Goal: Task Accomplishment & Management: Complete application form

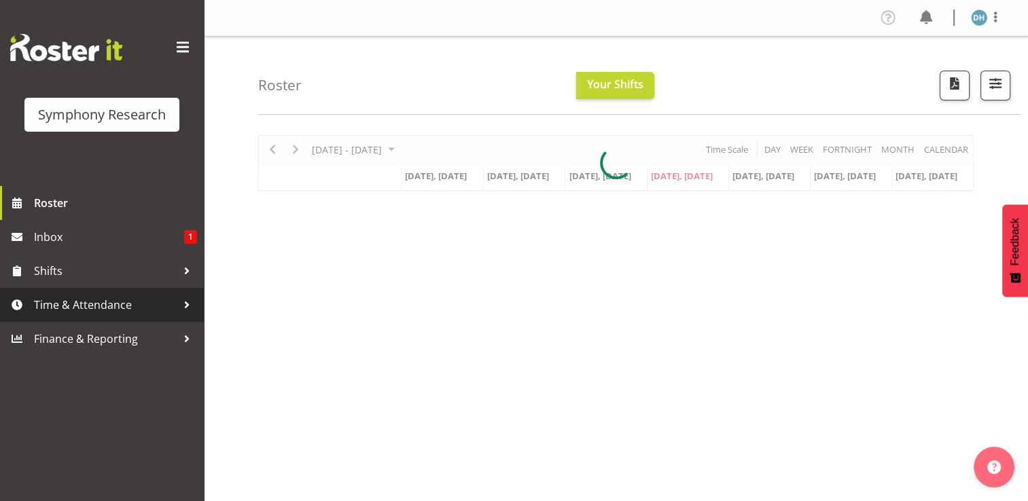
click at [60, 305] on span "Time & Attendance" at bounding box center [105, 305] width 143 height 20
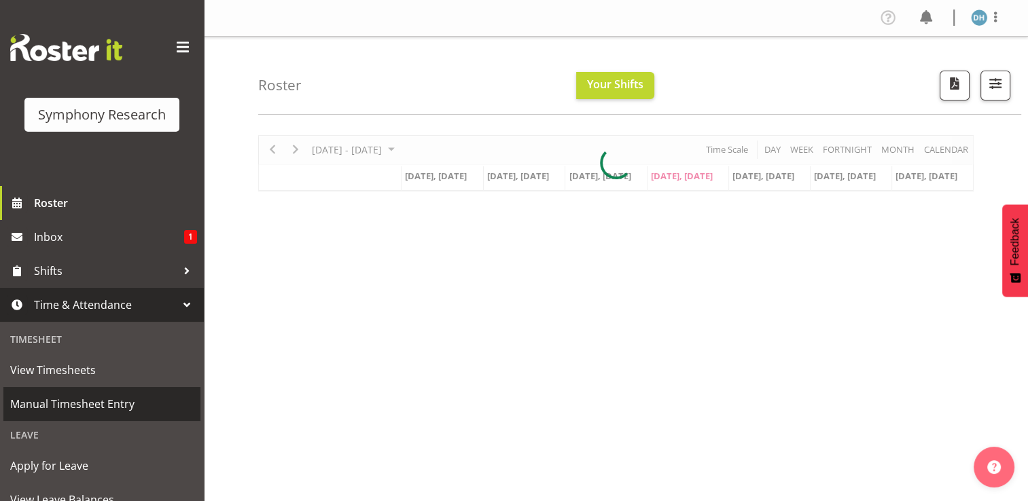
click at [73, 401] on span "Manual Timesheet Entry" at bounding box center [101, 404] width 183 height 20
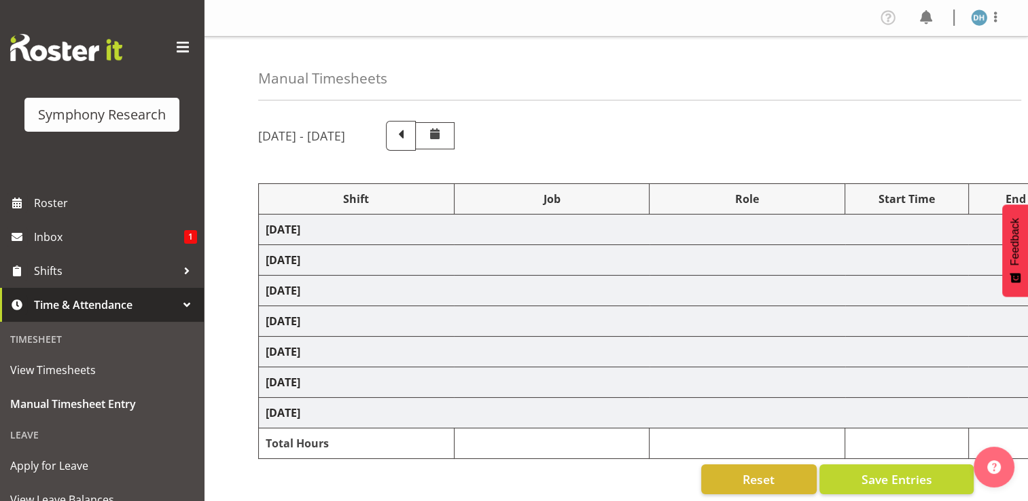
select select "56692"
select select "10499"
select select "56692"
select select "10499"
select select "47"
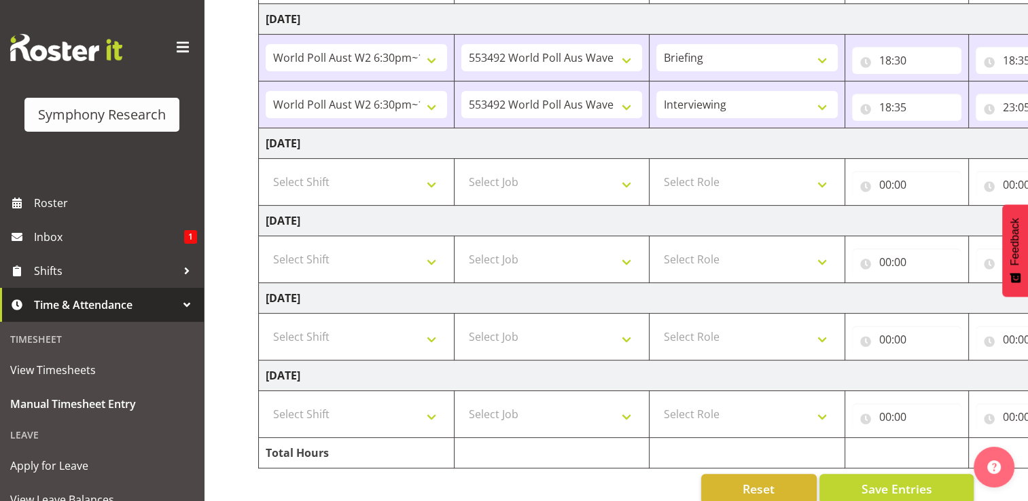
scroll to position [367, 0]
click at [437, 182] on select "Select Shift !!Project Briefing (Job to be assigned) !!Weekend Residential (Ros…" at bounding box center [356, 180] width 181 height 27
click at [266, 167] on select "Select Shift !!Project Briefing (Job to be assigned) !!Weekend Residential (Ros…" at bounding box center [356, 180] width 181 height 27
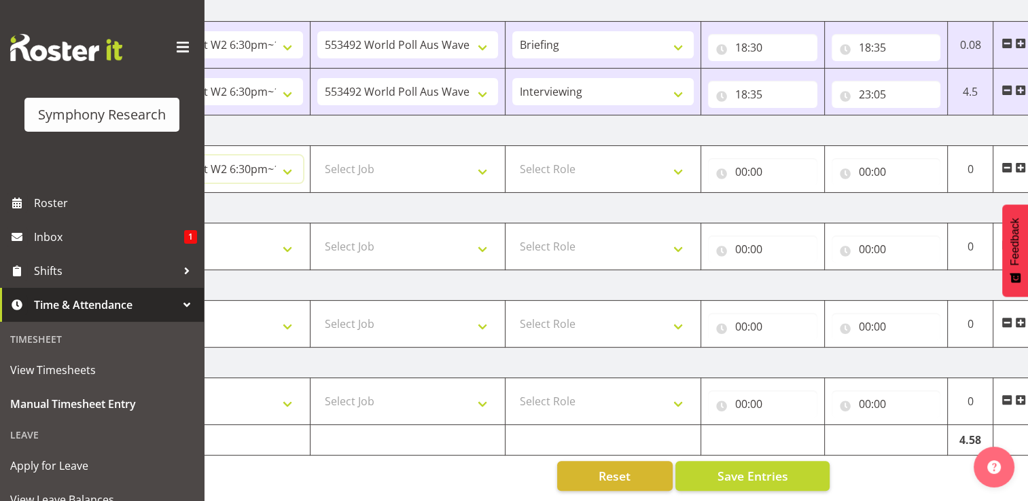
scroll to position [0, 181]
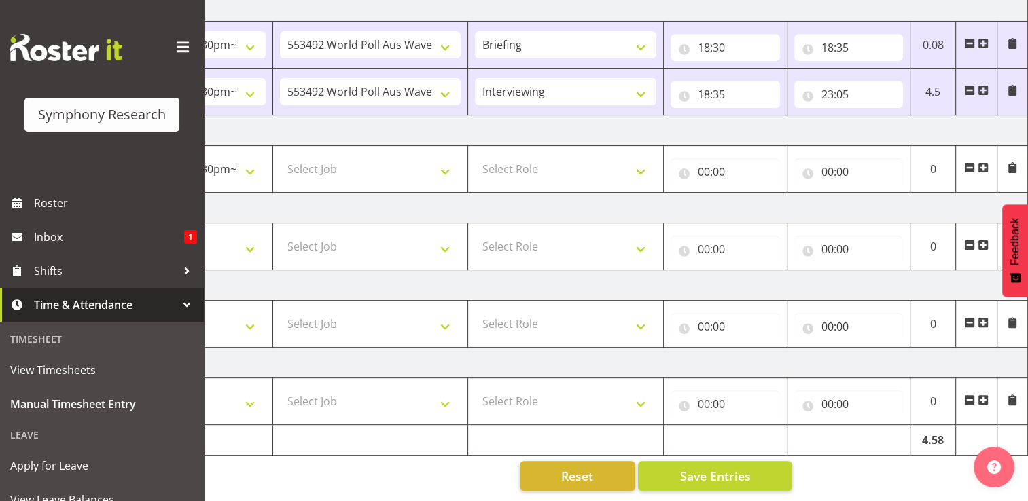
click at [983, 162] on span at bounding box center [982, 167] width 11 height 11
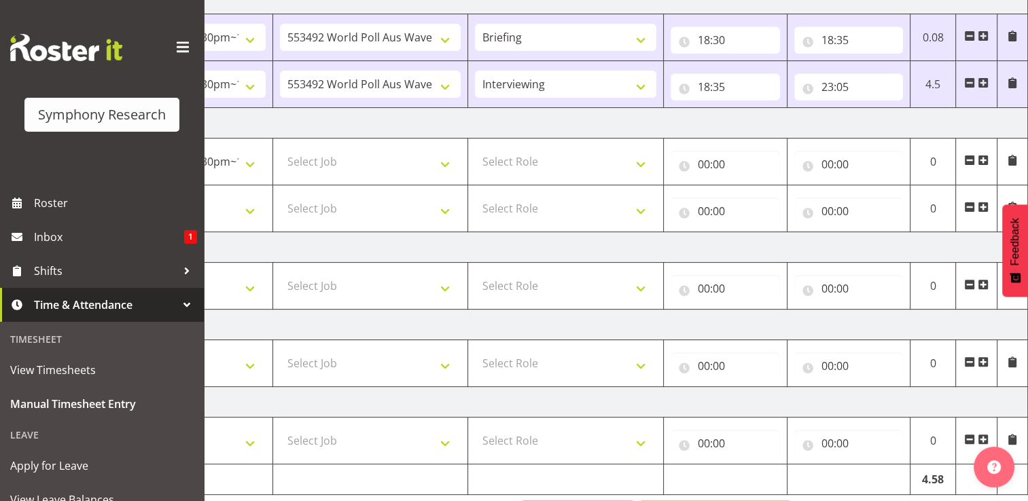
click at [983, 204] on span at bounding box center [982, 207] width 11 height 11
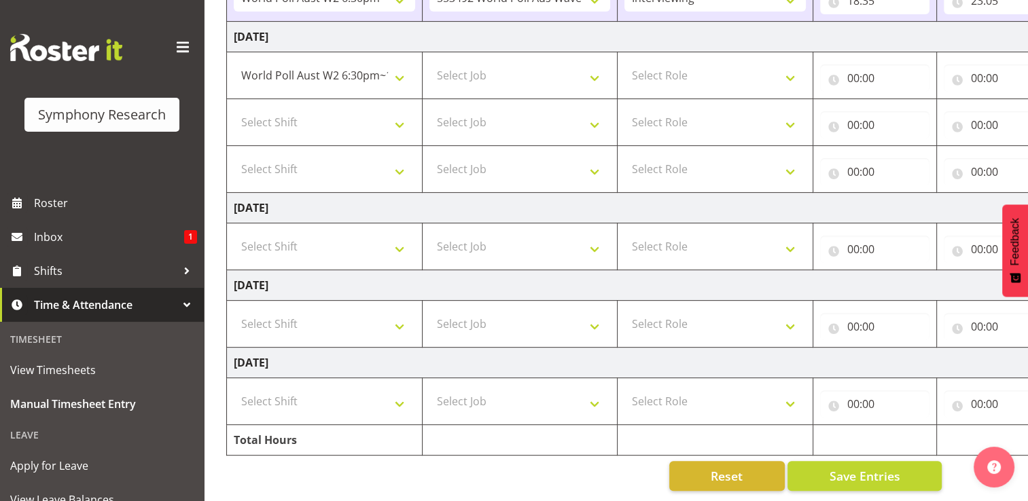
scroll to position [0, 0]
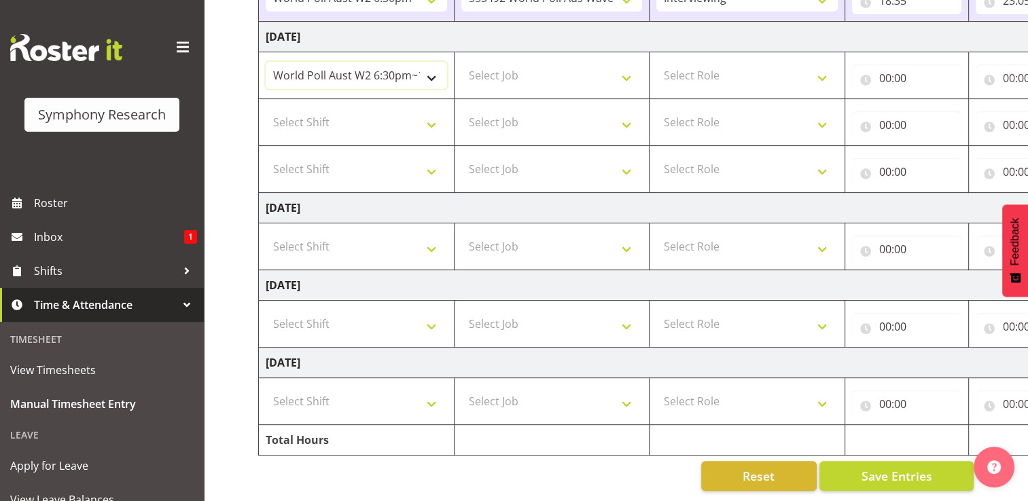
click at [429, 69] on select "!!Project Briefing (Job to be assigned) !!Weekend Residential (Roster IT Shift …" at bounding box center [356, 75] width 181 height 27
select select "15433"
click at [266, 62] on select "!!Project Briefing (Job to be assigned) !!Weekend Residential (Roster IT Shift …" at bounding box center [356, 75] width 181 height 27
click at [435, 68] on select "!!Project Briefing (Job to be assigned) !!Weekend Residential (Roster IT Shift …" at bounding box center [356, 75] width 181 height 27
click at [405, 67] on select "!!Project Briefing (Job to be assigned) !!Weekend Residential (Roster IT Shift …" at bounding box center [356, 75] width 181 height 27
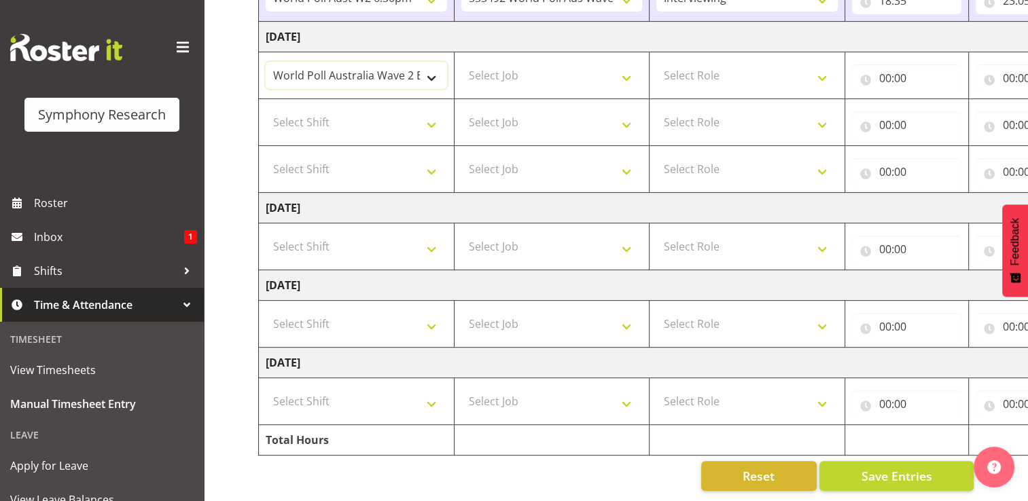
click at [426, 71] on select "!!Project Briefing (Job to be assigned) !!Weekend Residential (Roster IT Shift …" at bounding box center [356, 75] width 181 height 27
click at [266, 62] on select "!!Project Briefing (Job to be assigned) !!Weekend Residential (Roster IT Shift …" at bounding box center [356, 75] width 181 height 27
click at [431, 115] on select "Select Shift !!Project Briefing (Job to be assigned) !!Weekend Residential (Ros…" at bounding box center [356, 122] width 181 height 27
select select "15433"
click at [266, 109] on select "Select Shift !!Project Briefing (Job to be assigned) !!Weekend Residential (Ros…" at bounding box center [356, 122] width 181 height 27
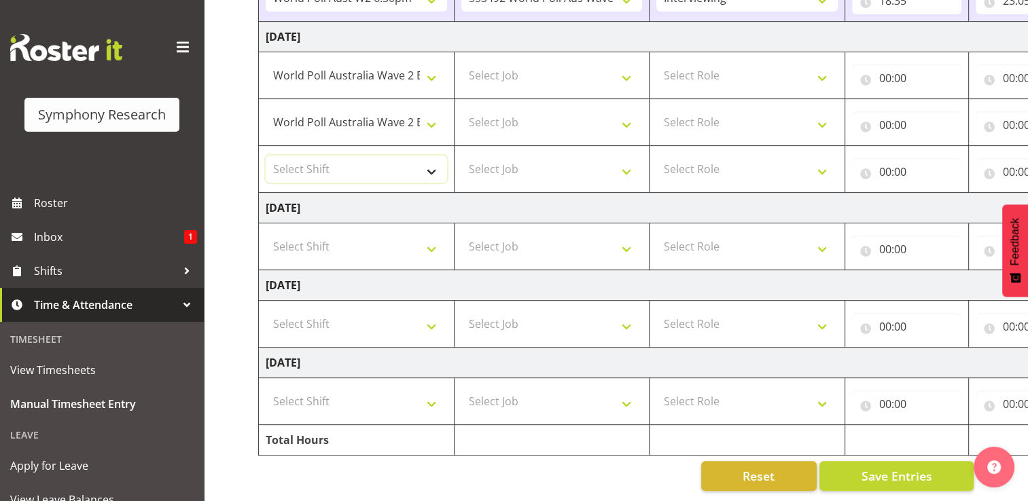
click at [431, 158] on select "Select Shift !!Project Briefing (Job to be assigned) !!Weekend Residential (Ros…" at bounding box center [356, 169] width 181 height 27
select select "56692"
click at [266, 156] on select "Select Shift !!Project Briefing (Job to be assigned) !!Weekend Residential (Ros…" at bounding box center [356, 169] width 181 height 27
click at [628, 69] on select "Select Job 550060 IF Admin 553492 World Poll Aus Wave 2 Main 2025 553500 BFM Ju…" at bounding box center [551, 75] width 181 height 27
select select "10499"
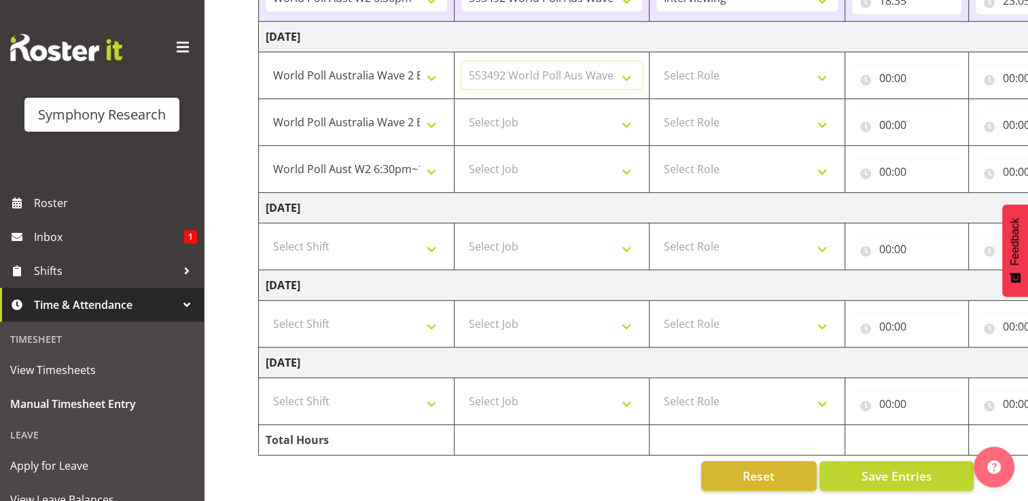
click at [461, 62] on select "Select Job 550060 IF Admin 553492 World Poll Aus Wave 2 Main 2025 553500 BFM Ju…" at bounding box center [551, 75] width 181 height 27
click at [627, 115] on select "Select Job 550060 IF Admin 553492 World Poll Aus Wave 2 Main 2025 553500 BFM Ju…" at bounding box center [551, 122] width 181 height 27
select select "10499"
click at [461, 109] on select "Select Job 550060 IF Admin 553492 World Poll Aus Wave 2 Main 2025 553500 BFM Ju…" at bounding box center [551, 122] width 181 height 27
click at [628, 160] on select "Select Job 550060 IF Admin 553492 World Poll Aus Wave 2 Main 2025 553500 BFM Ju…" at bounding box center [551, 169] width 181 height 27
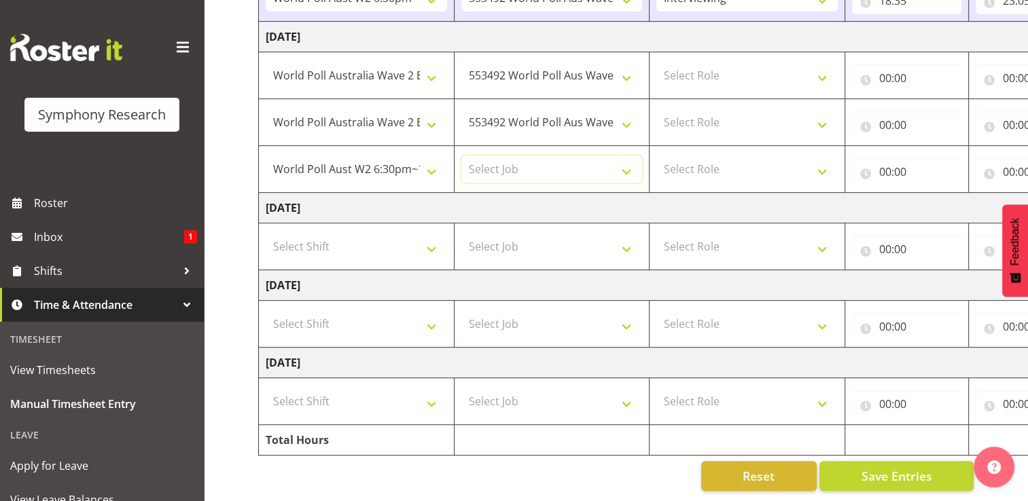
select select "10499"
click at [461, 156] on select "Select Job 550060 IF Admin 553492 World Poll Aus Wave 2 Main 2025 553500 BFM Ju…" at bounding box center [551, 169] width 181 height 27
click at [825, 68] on select "Select Role Briefing Interviewing" at bounding box center [746, 75] width 181 height 27
select select "297"
click at [656, 62] on select "Select Role Briefing Interviewing" at bounding box center [746, 75] width 181 height 27
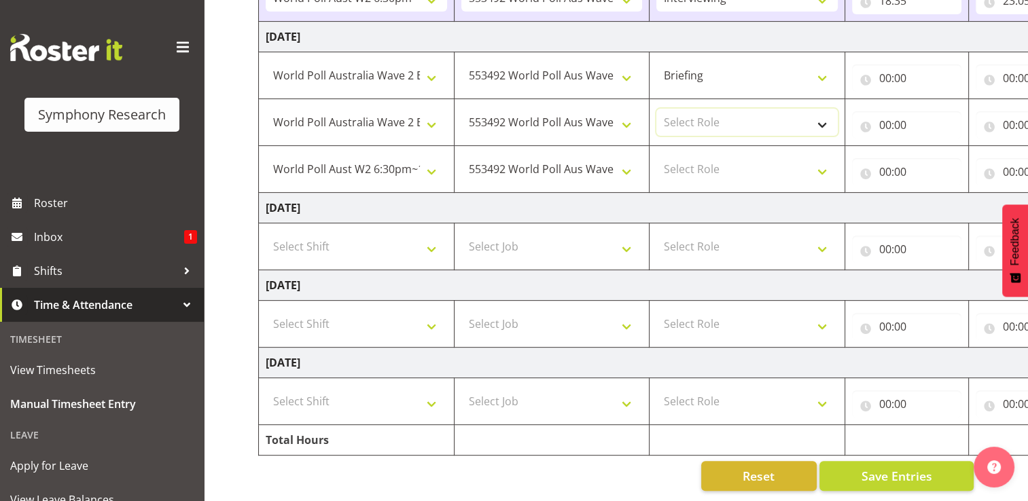
click at [822, 115] on select "Select Role Briefing Interviewing" at bounding box center [746, 122] width 181 height 27
select select "47"
click at [656, 109] on select "Select Role Briefing Interviewing" at bounding box center [746, 122] width 181 height 27
click at [825, 158] on select "Select Role Briefing Interviewing" at bounding box center [746, 169] width 181 height 27
select select "47"
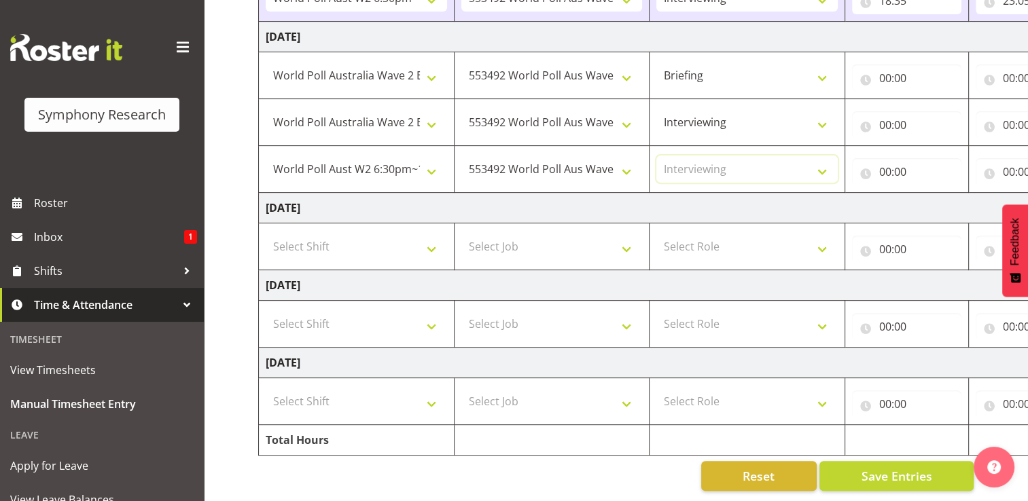
click at [656, 156] on select "Select Role Briefing Interviewing" at bounding box center [746, 169] width 181 height 27
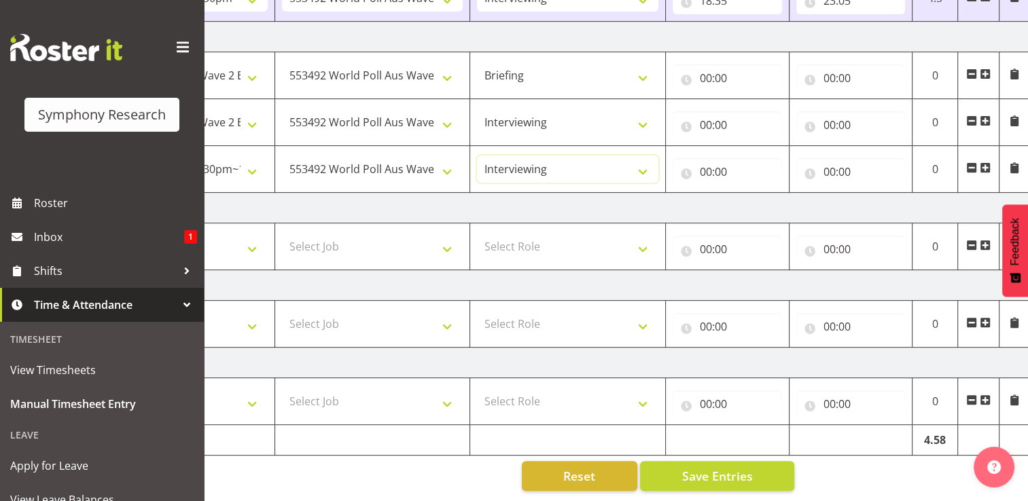
scroll to position [0, 181]
click at [710, 65] on input "00:00" at bounding box center [724, 78] width 109 height 27
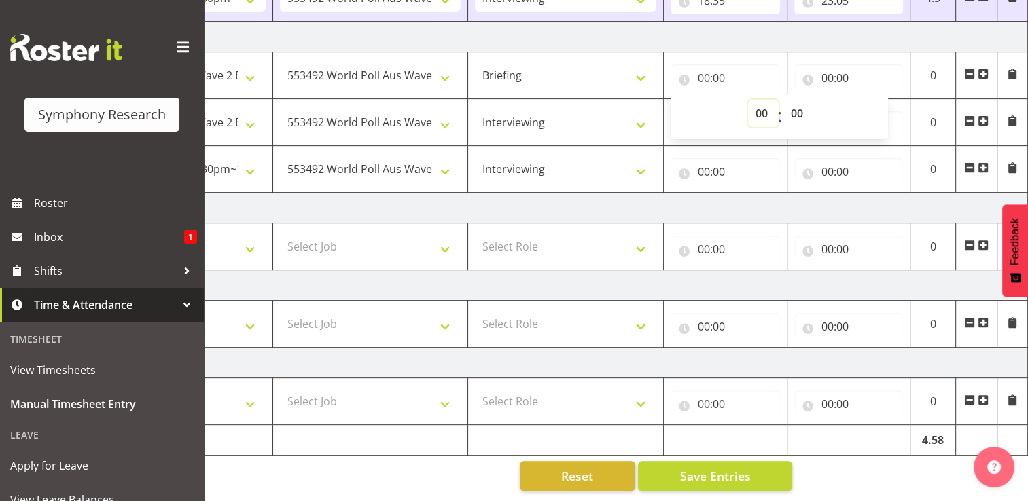
click at [763, 103] on select "00 01 02 03 04 05 06 07 08 09 10 11 12 13 14 15 16 17 18 19 20 21 22 23" at bounding box center [763, 113] width 31 height 27
select select "17"
click at [748, 100] on select "00 01 02 03 04 05 06 07 08 09 10 11 12 13 14 15 16 17 18 19 20 21 22 23" at bounding box center [763, 113] width 31 height 27
type input "17:00"
click at [834, 69] on input "00:00" at bounding box center [848, 78] width 109 height 27
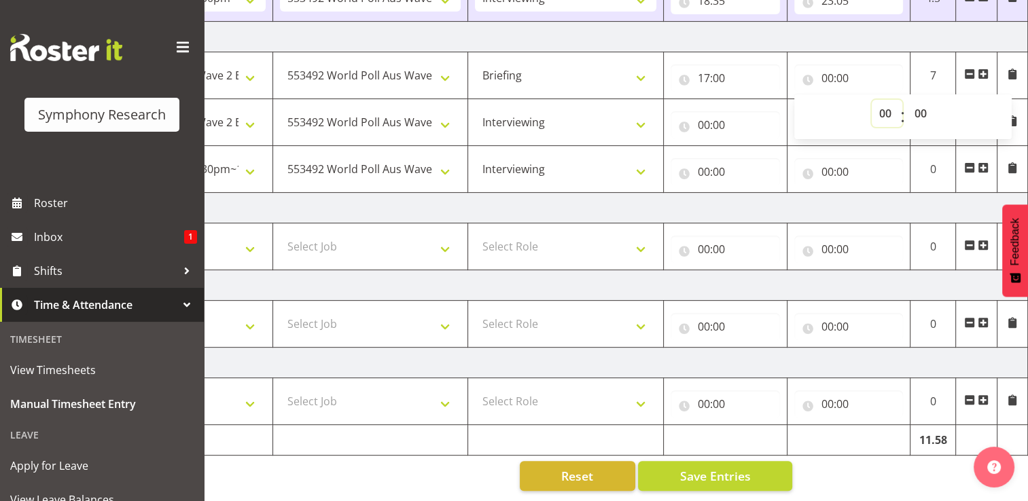
click at [886, 105] on select "00 01 02 03 04 05 06 07 08 09 10 11 12 13 14 15 16 17 18 19 20 21 22 23" at bounding box center [886, 113] width 31 height 27
select select "17"
click at [871, 100] on select "00 01 02 03 04 05 06 07 08 09 10 11 12 13 14 15 16 17 18 19 20 21 22 23" at bounding box center [886, 113] width 31 height 27
type input "17:00"
click at [924, 106] on select "00 01 02 03 04 05 06 07 08 09 10 11 12 13 14 15 16 17 18 19 20 21 22 23 24 25 2…" at bounding box center [922, 113] width 31 height 27
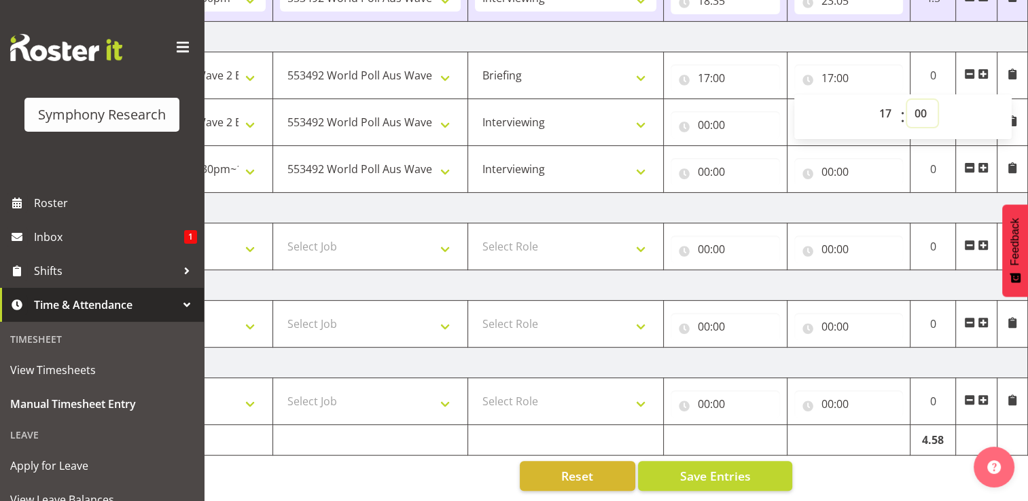
select select "11"
click at [907, 100] on select "00 01 02 03 04 05 06 07 08 09 10 11 12 13 14 15 16 17 18 19 20 21 22 23 24 25 2…" at bounding box center [922, 113] width 31 height 27
type input "17:11"
click at [717, 117] on input "00:00" at bounding box center [724, 124] width 109 height 27
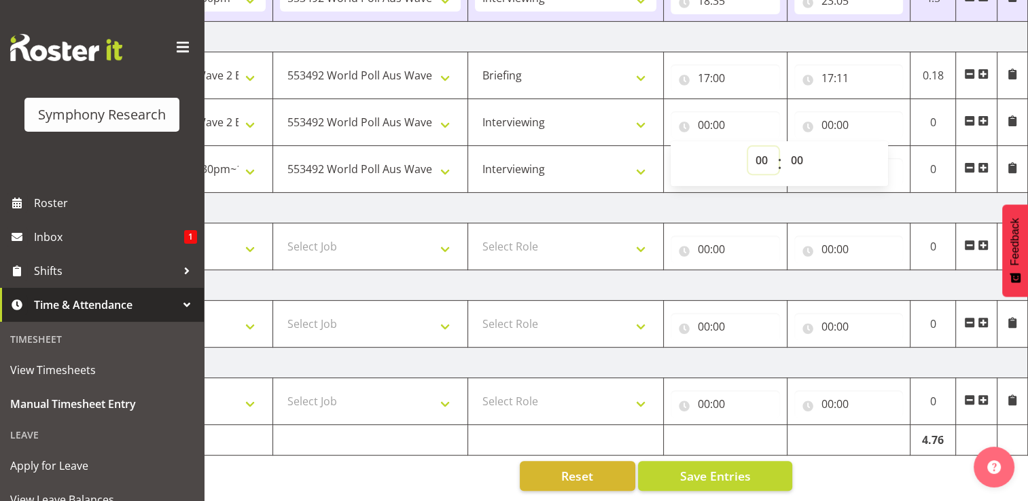
click at [763, 147] on select "00 01 02 03 04 05 06 07 08 09 10 11 12 13 14 15 16 17 18 19 20 21 22 23" at bounding box center [763, 160] width 31 height 27
select select "17"
click at [748, 147] on select "00 01 02 03 04 05 06 07 08 09 10 11 12 13 14 15 16 17 18 19 20 21 22 23" at bounding box center [763, 160] width 31 height 27
type input "17:00"
click at [722, 118] on input "17:00" at bounding box center [724, 124] width 109 height 27
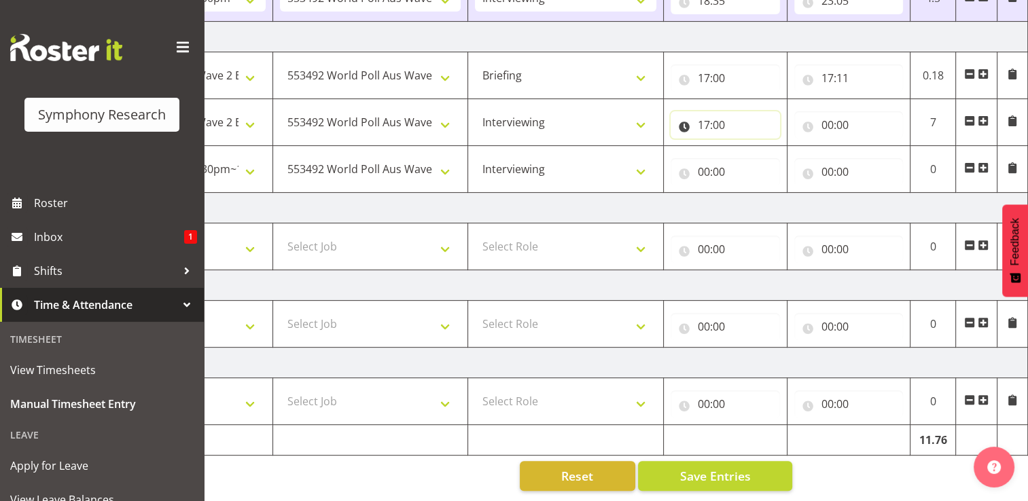
click at [717, 115] on input "17:00" at bounding box center [724, 124] width 109 height 27
click at [801, 150] on select "00 01 02 03 04 05 06 07 08 09 10 11 12 13 14 15 16 17 18 19 20 21 22 23 24 25 2…" at bounding box center [798, 160] width 31 height 27
select select "11"
click at [783, 147] on select "00 01 02 03 04 05 06 07 08 09 10 11 12 13 14 15 16 17 18 19 20 21 22 23 24 25 2…" at bounding box center [798, 160] width 31 height 27
type input "17:11"
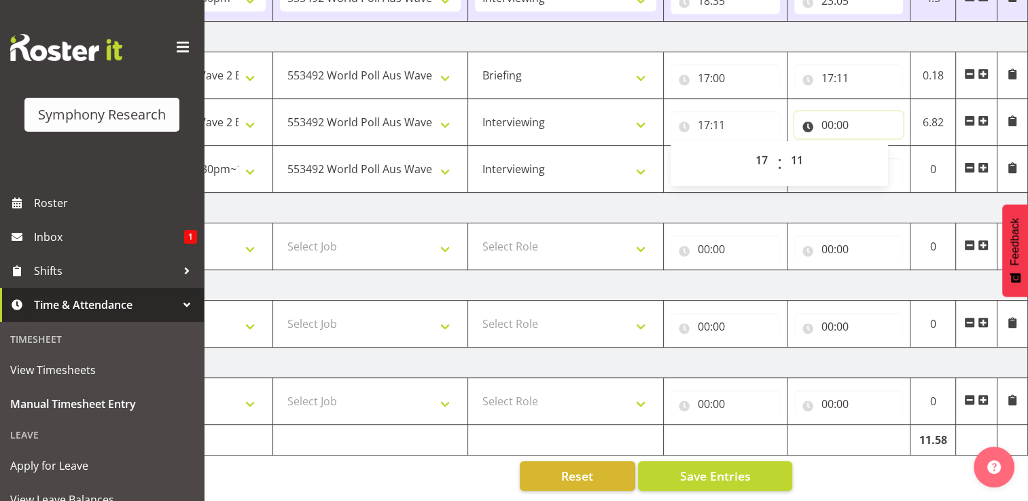
click at [839, 113] on input "00:00" at bounding box center [848, 124] width 109 height 27
click at [882, 147] on select "00 01 02 03 04 05 06 07 08 09 10 11 12 13 14 15 16 17 18 19 20 21 22 23" at bounding box center [886, 160] width 31 height 27
select select "18"
click at [871, 147] on select "00 01 02 03 04 05 06 07 08 09 10 11 12 13 14 15 16 17 18 19 20 21 22 23" at bounding box center [886, 160] width 31 height 27
type input "18:00"
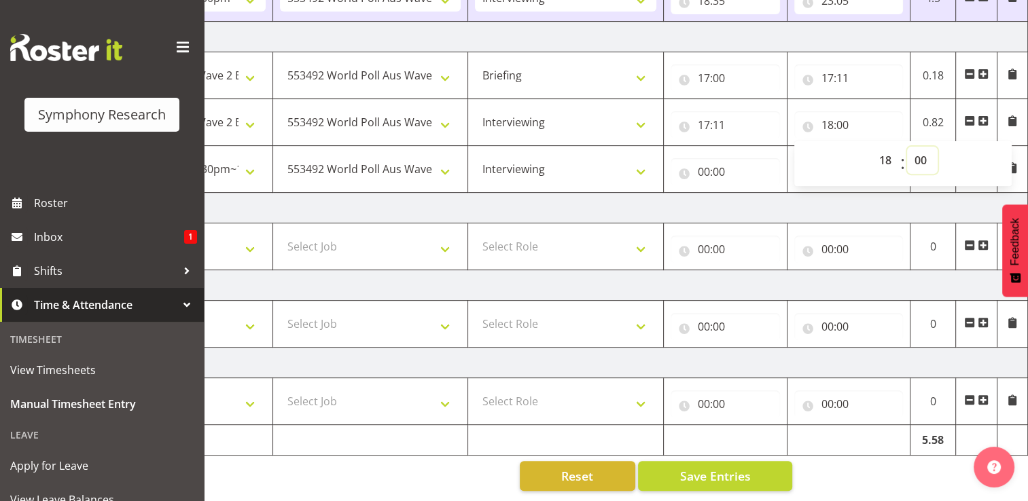
click at [919, 148] on select "00 01 02 03 04 05 06 07 08 09 10 11 12 13 14 15 16 17 18 19 20 21 22 23 24 25 2…" at bounding box center [922, 160] width 31 height 27
click at [704, 160] on input "00:00" at bounding box center [724, 171] width 109 height 27
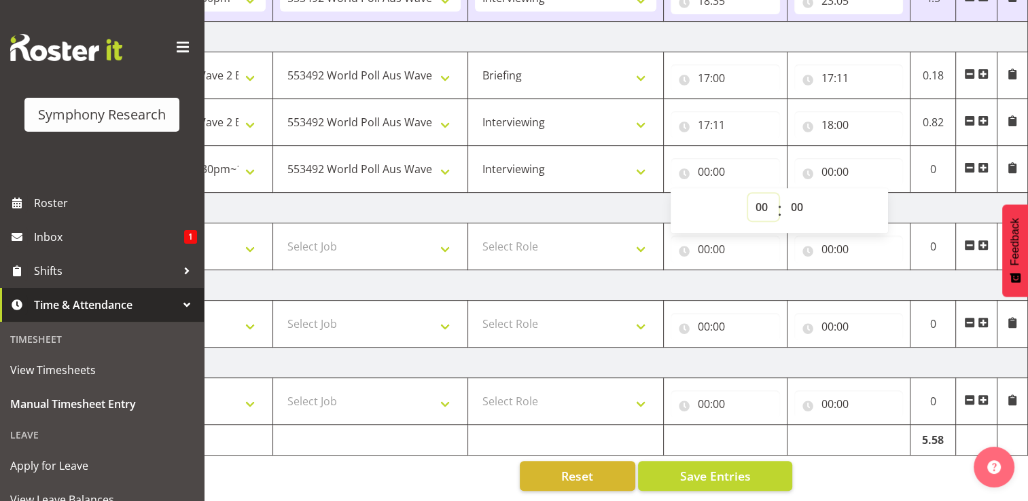
click at [765, 197] on select "00 01 02 03 04 05 06 07 08 09 10 11 12 13 14 15 16 17 18 19 20 21 22 23" at bounding box center [763, 207] width 31 height 27
select select "18"
click at [748, 194] on select "00 01 02 03 04 05 06 07 08 09 10 11 12 13 14 15 16 17 18 19 20 21 22 23" at bounding box center [763, 207] width 31 height 27
type input "18:00"
click at [798, 200] on select "00 01 02 03 04 05 06 07 08 09 10 11 12 13 14 15 16 17 18 19 20 21 22 23 24 25 2…" at bounding box center [798, 207] width 31 height 27
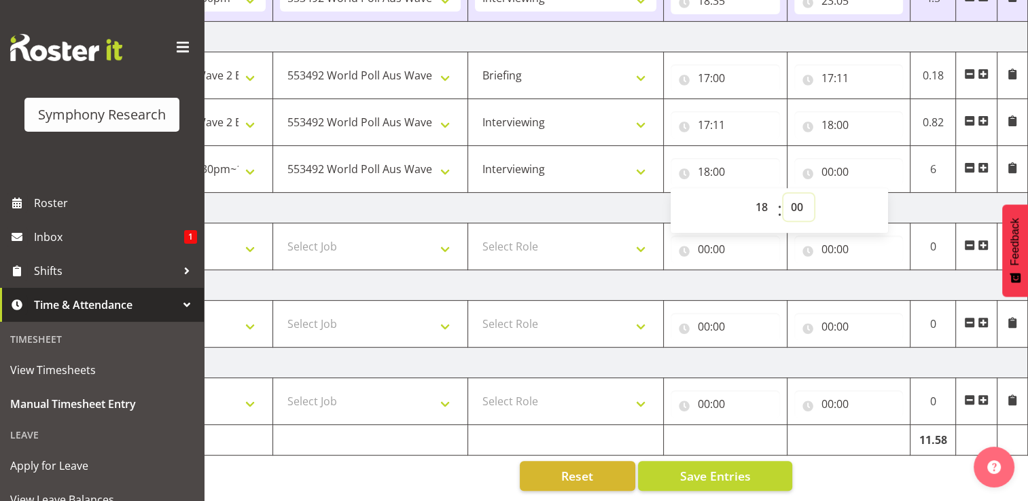
select select "30"
click at [783, 194] on select "00 01 02 03 04 05 06 07 08 09 10 11 12 13 14 15 16 17 18 19 20 21 22 23 24 25 2…" at bounding box center [798, 207] width 31 height 27
type input "18:30"
click at [835, 160] on input "00:00" at bounding box center [848, 171] width 109 height 27
click at [886, 198] on select "00 01 02 03 04 05 06 07 08 09 10 11 12 13 14 15 16 17 18 19 20 21 22 23" at bounding box center [886, 207] width 31 height 27
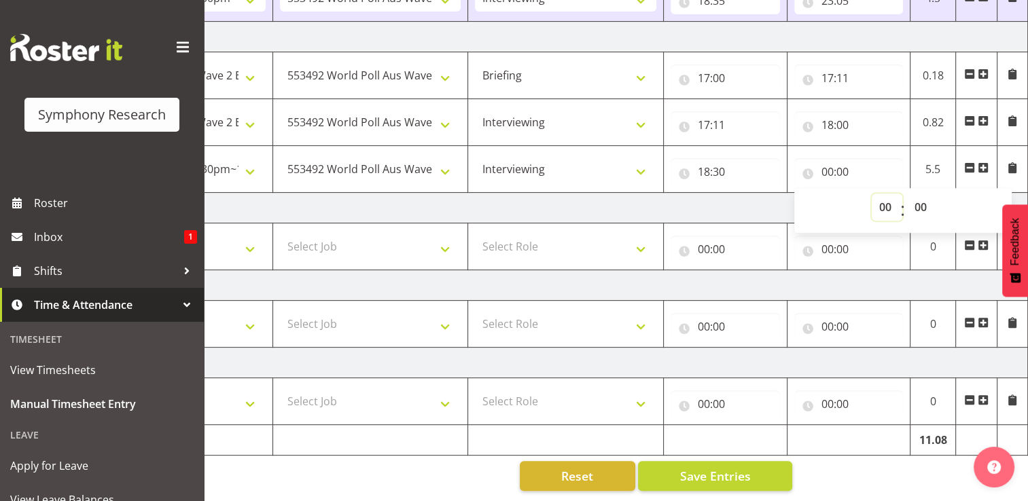
select select "22"
click at [871, 194] on select "00 01 02 03 04 05 06 07 08 09 10 11 12 13 14 15 16 17 18 19 20 21 22 23" at bounding box center [886, 207] width 31 height 27
type input "22:00"
click at [924, 200] on select "00 01 02 03 04 05 06 07 08 09 10 11 12 13 14 15 16 17 18 19 20 21 22 23 24 25 2…" at bounding box center [922, 207] width 31 height 27
select select "30"
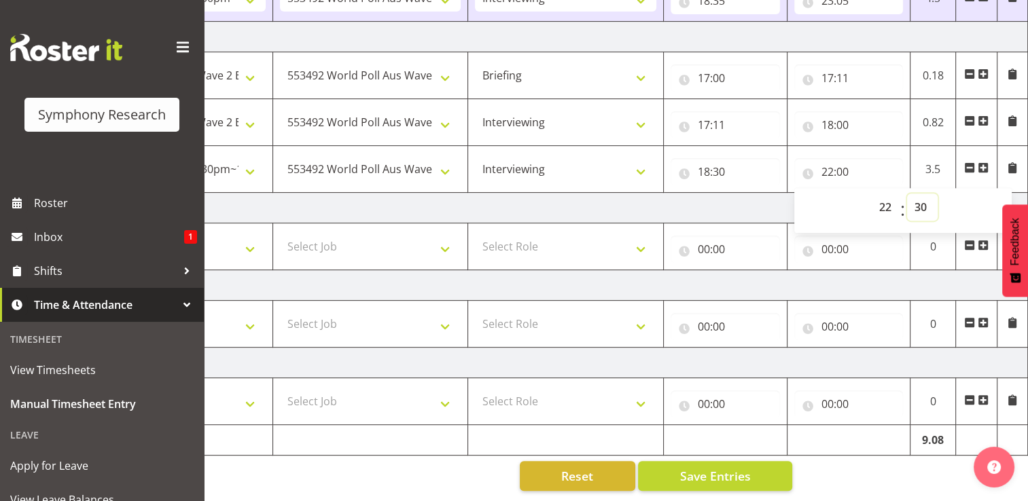
click at [907, 194] on select "00 01 02 03 04 05 06 07 08 09 10 11 12 13 14 15 16 17 18 19 20 21 22 23 24 25 2…" at bounding box center [922, 207] width 31 height 27
type input "22:30"
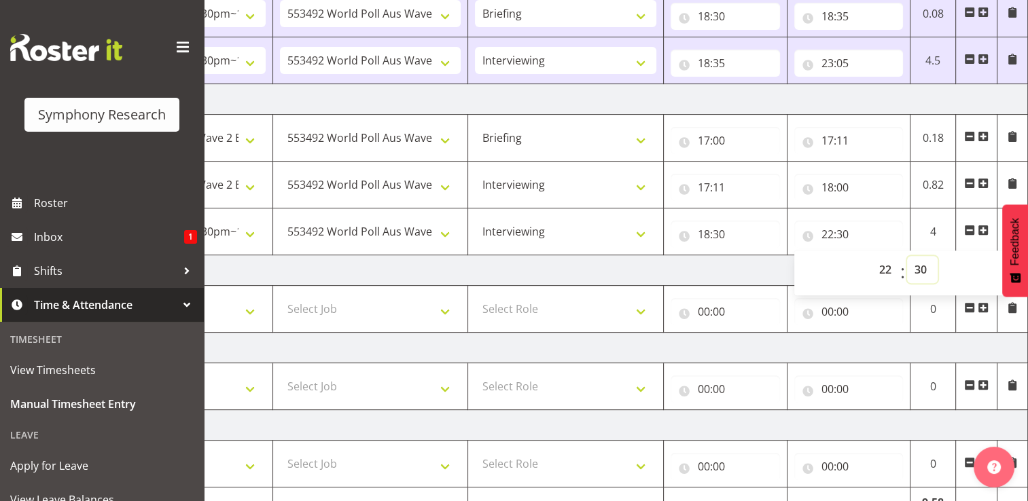
scroll to position [479, 0]
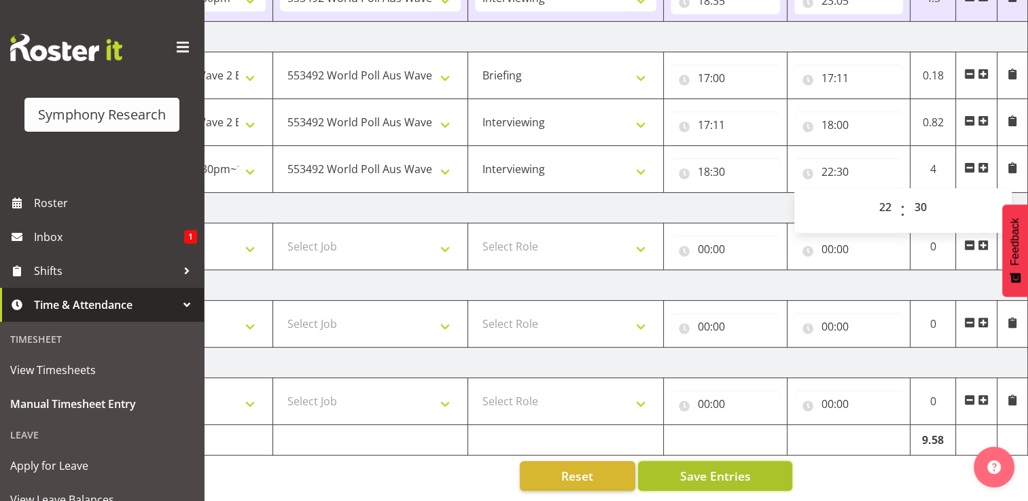
click at [725, 467] on span "Save Entries" at bounding box center [714, 476] width 71 height 18
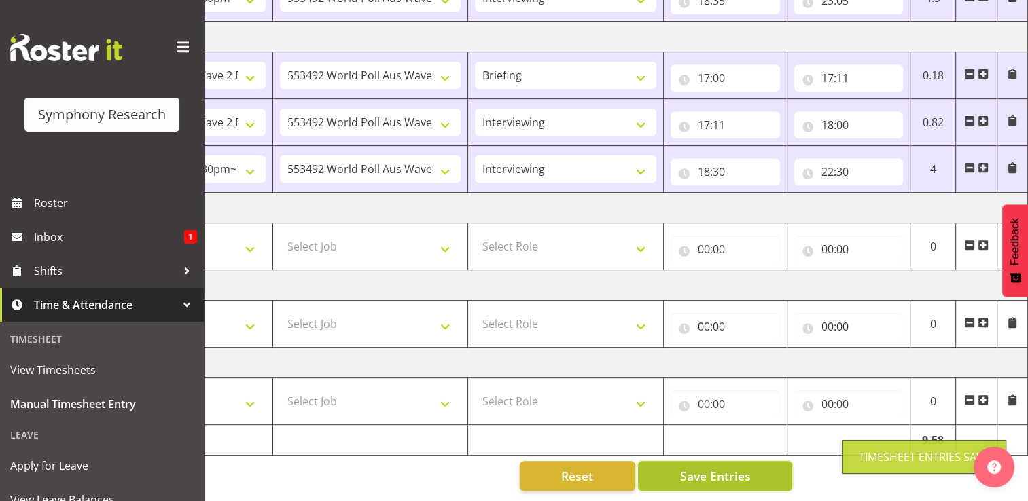
click at [724, 467] on span "Save Entries" at bounding box center [714, 476] width 71 height 18
